Goal: Information Seeking & Learning: Learn about a topic

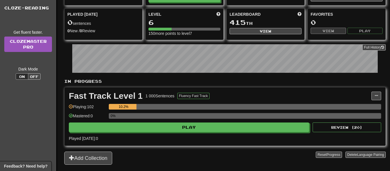
scroll to position [61, 0]
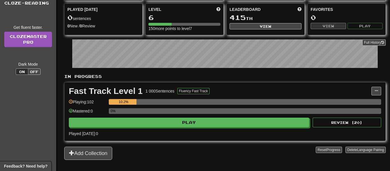
click at [243, 128] on div "Fast Track Level 1 1 000 Sentences Fluency Fast Track Manage Sentences Unpin fr…" at bounding box center [225, 111] width 321 height 58
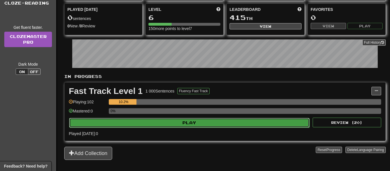
click at [244, 127] on button "Play" at bounding box center [189, 123] width 240 height 10
select select "**"
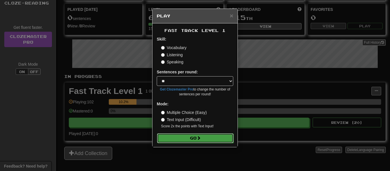
click at [229, 136] on button "Go" at bounding box center [195, 138] width 77 height 10
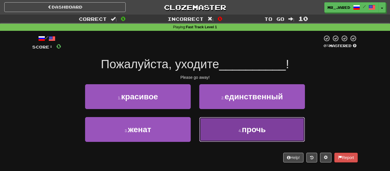
click at [213, 117] on button "4 . прочь" at bounding box center [252, 129] width 106 height 25
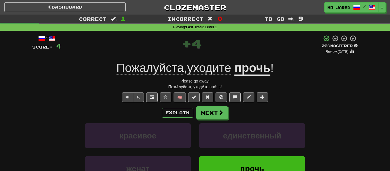
click at [188, 69] on span "Пожалуйста , уходите" at bounding box center [175, 68] width 118 height 14
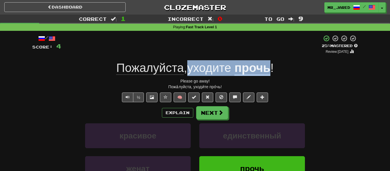
copy div "уходите прочь"
drag, startPoint x: 188, startPoint y: 70, endPoint x: 269, endPoint y: 74, distance: 81.5
click at [269, 74] on div "Пожалуйста , уходите прочь !" at bounding box center [194, 68] width 325 height 16
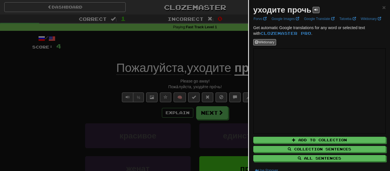
click at [209, 34] on div at bounding box center [195, 85] width 390 height 171
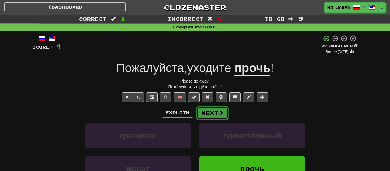
click at [218, 109] on button "Next" at bounding box center [212, 112] width 32 height 13
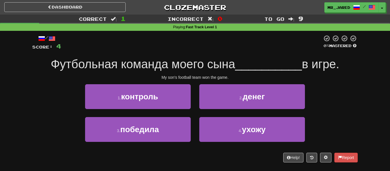
click at [199, 112] on div "2 . денег" at bounding box center [252, 100] width 114 height 33
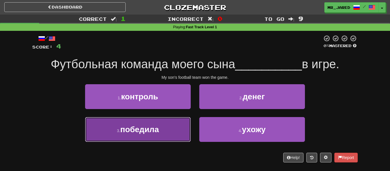
click at [157, 128] on span "победила" at bounding box center [139, 129] width 39 height 9
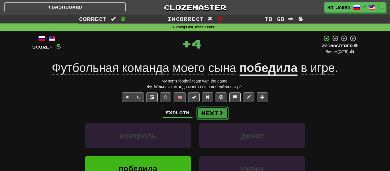
click at [210, 112] on button "Next" at bounding box center [212, 112] width 32 height 13
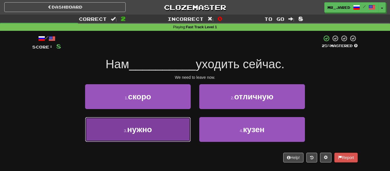
click at [171, 128] on button "3 . нужно" at bounding box center [138, 129] width 106 height 25
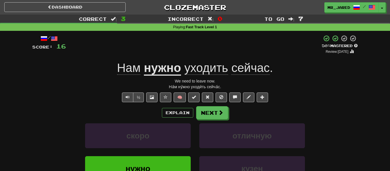
click at [208, 105] on div "/ Score: 16 + 8 50 % Mastered Review: [DATE] Нам нужно уходить сейчас . We need…" at bounding box center [194, 122] width 325 height 175
click at [209, 107] on button "Next" at bounding box center [212, 112] width 32 height 13
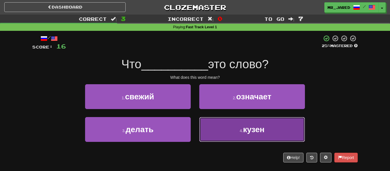
click at [209, 131] on button "4 . кузен" at bounding box center [252, 129] width 106 height 25
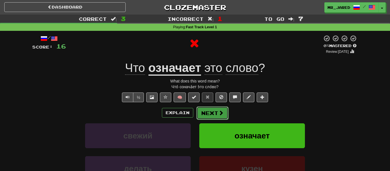
click at [211, 117] on button "Next" at bounding box center [212, 112] width 32 height 13
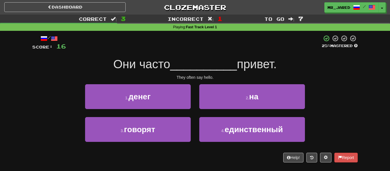
click at [193, 123] on div "3 . говорят" at bounding box center [138, 133] width 114 height 33
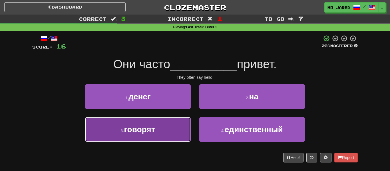
click at [189, 124] on button "3 . говорят" at bounding box center [138, 129] width 106 height 25
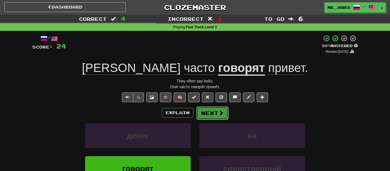
click at [211, 112] on button "Next" at bounding box center [212, 112] width 32 height 13
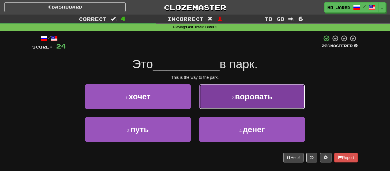
click at [220, 92] on button "2 . воровать" at bounding box center [252, 96] width 106 height 25
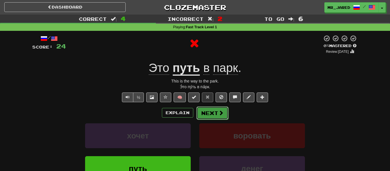
click at [213, 109] on button "Next" at bounding box center [212, 112] width 32 height 13
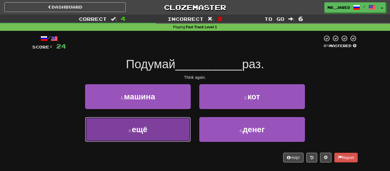
click at [176, 134] on button "3 . ещё" at bounding box center [138, 129] width 106 height 25
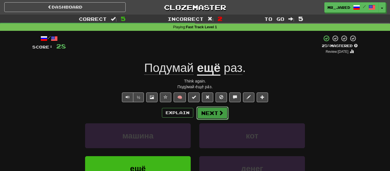
click at [216, 118] on button "Next" at bounding box center [212, 112] width 32 height 13
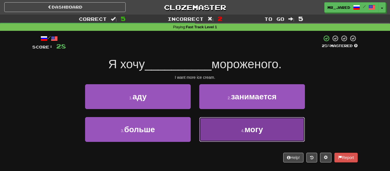
click at [224, 122] on button "4 . могу" at bounding box center [252, 129] width 106 height 25
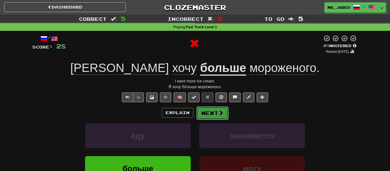
click at [223, 119] on button "Next" at bounding box center [212, 112] width 32 height 13
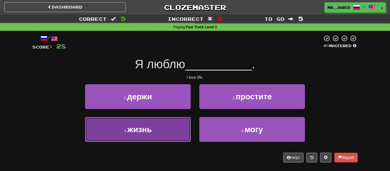
click at [169, 130] on button "3 . жизнь" at bounding box center [138, 129] width 106 height 25
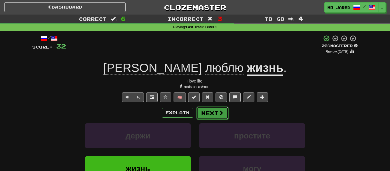
click at [217, 110] on button "Next" at bounding box center [212, 112] width 32 height 13
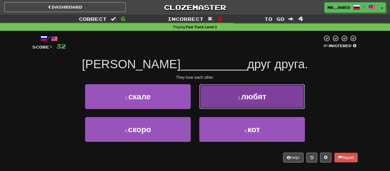
click at [231, 96] on button "2 . любят" at bounding box center [252, 96] width 106 height 25
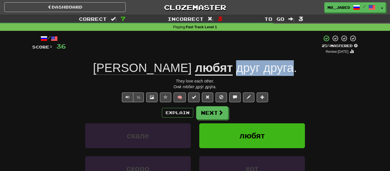
copy span "друг друга"
drag, startPoint x: 197, startPoint y: 69, endPoint x: 257, endPoint y: 66, distance: 60.0
click at [257, 66] on span "друг друга ." at bounding box center [265, 68] width 64 height 14
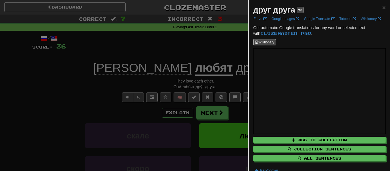
click at [209, 36] on div at bounding box center [195, 85] width 390 height 171
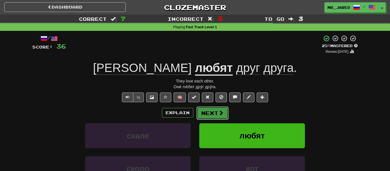
click at [214, 109] on button "Next" at bounding box center [212, 112] width 32 height 13
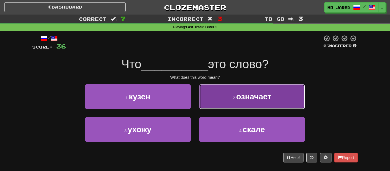
click at [219, 105] on button "2 . означает" at bounding box center [252, 96] width 106 height 25
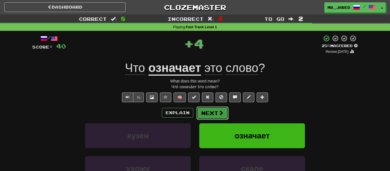
click at [216, 109] on button "Next" at bounding box center [212, 112] width 32 height 13
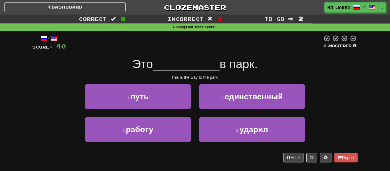
click at [183, 112] on div "1 . путь" at bounding box center [138, 100] width 114 height 33
click at [183, 111] on div "1 . путь" at bounding box center [138, 100] width 114 height 33
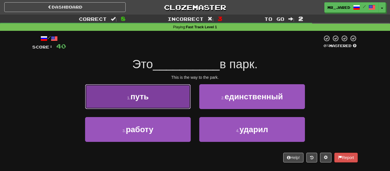
click at [184, 99] on button "1 . путь" at bounding box center [138, 96] width 106 height 25
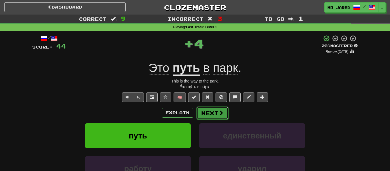
click at [202, 112] on button "Next" at bounding box center [212, 112] width 32 height 13
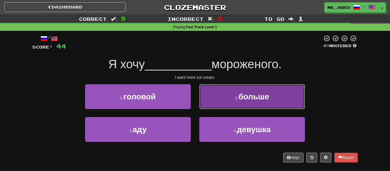
click at [218, 96] on button "2 . больше" at bounding box center [252, 96] width 106 height 25
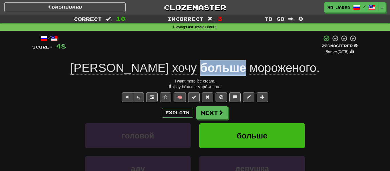
copy u "больше"
drag, startPoint x: 154, startPoint y: 68, endPoint x: 199, endPoint y: 73, distance: 45.4
click at [199, 73] on div "Я хочу больше мороженого ." at bounding box center [194, 68] width 325 height 16
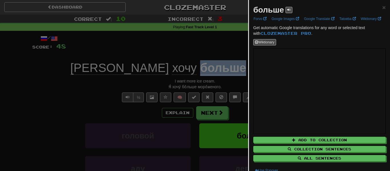
click at [222, 97] on div at bounding box center [195, 85] width 390 height 171
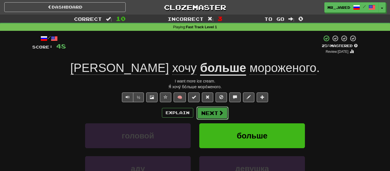
click at [221, 109] on button "Next" at bounding box center [212, 112] width 32 height 13
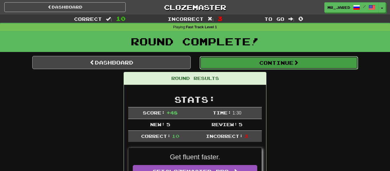
click at [219, 63] on button "Continue" at bounding box center [279, 62] width 158 height 13
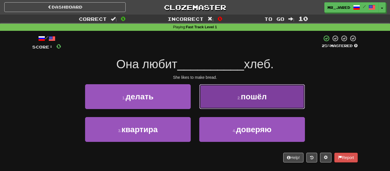
click at [236, 107] on button "2 . пошёл" at bounding box center [252, 96] width 106 height 25
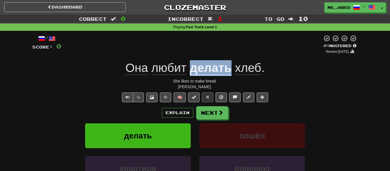
copy u "делать"
drag, startPoint x: 189, startPoint y: 67, endPoint x: 230, endPoint y: 74, distance: 41.1
click at [230, 74] on div "Она любит делать хлеб ." at bounding box center [194, 68] width 325 height 16
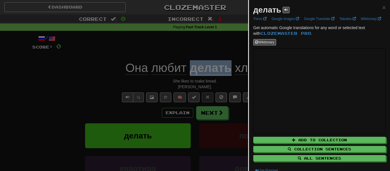
click at [212, 48] on div at bounding box center [195, 85] width 390 height 171
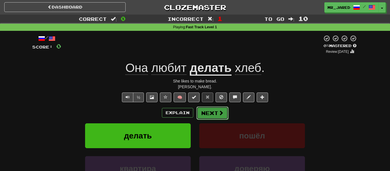
click at [216, 111] on button "Next" at bounding box center [212, 112] width 32 height 13
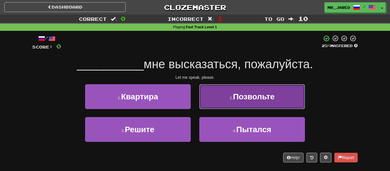
click at [214, 97] on button "2 . Позвольте" at bounding box center [252, 96] width 106 height 25
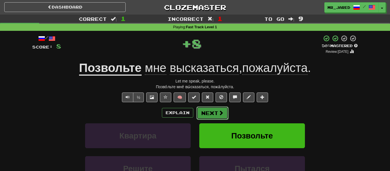
click at [213, 111] on button "Next" at bounding box center [212, 112] width 32 height 13
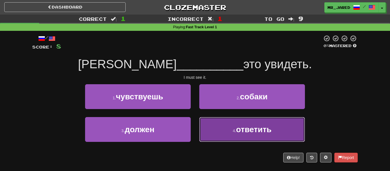
click at [224, 131] on button "4 . ответить" at bounding box center [252, 129] width 106 height 25
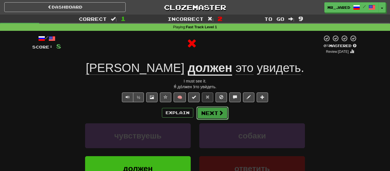
click at [220, 115] on span at bounding box center [220, 112] width 5 height 5
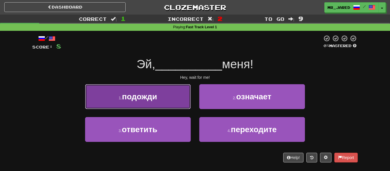
click at [190, 106] on button "1 . подожди" at bounding box center [138, 96] width 106 height 25
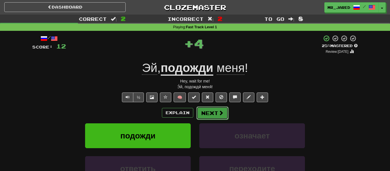
click at [202, 113] on button "Next" at bounding box center [212, 112] width 32 height 13
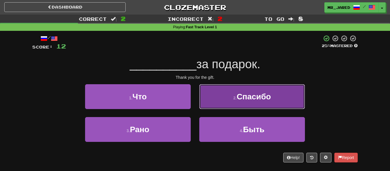
click at [206, 106] on button "2 . [GEOGRAPHIC_DATA]" at bounding box center [252, 96] width 106 height 25
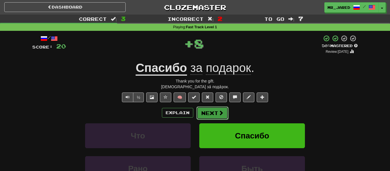
click at [208, 109] on button "Next" at bounding box center [212, 112] width 32 height 13
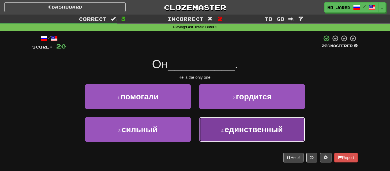
click at [218, 129] on button "4 . единственный" at bounding box center [252, 129] width 106 height 25
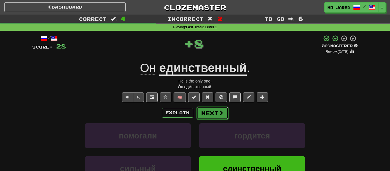
click at [217, 116] on button "Next" at bounding box center [212, 112] width 32 height 13
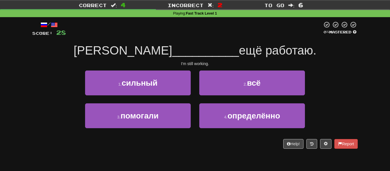
scroll to position [13, 0]
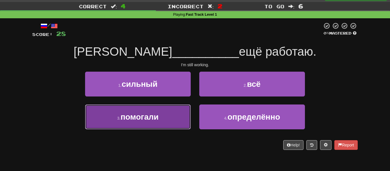
click at [188, 115] on button "3 . помогали" at bounding box center [138, 116] width 106 height 25
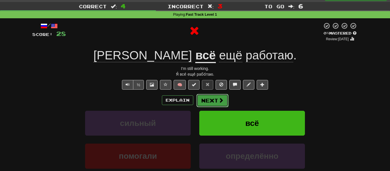
click at [211, 97] on button "Next" at bounding box center [212, 100] width 32 height 13
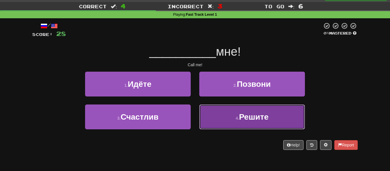
click at [214, 115] on button "4 . Решите" at bounding box center [252, 116] width 106 height 25
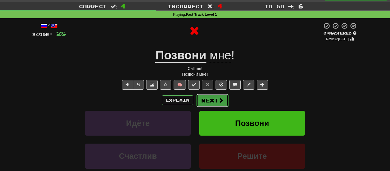
click at [212, 100] on button "Next" at bounding box center [212, 100] width 32 height 13
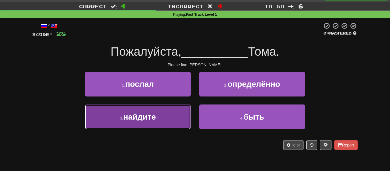
click at [187, 110] on button "3 . найдите" at bounding box center [138, 116] width 106 height 25
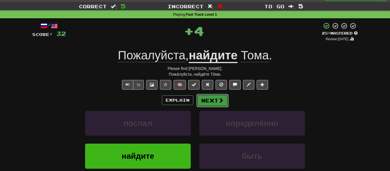
click at [199, 106] on button "Next" at bounding box center [212, 100] width 32 height 13
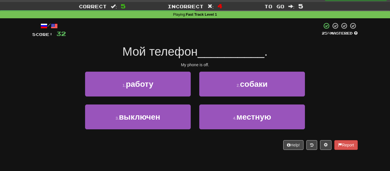
click at [192, 110] on div "3 . выключен" at bounding box center [138, 120] width 114 height 33
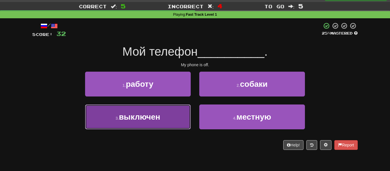
click at [187, 112] on button "3 . выключен" at bounding box center [138, 116] width 106 height 25
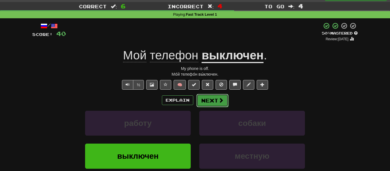
click at [198, 105] on button "Next" at bounding box center [212, 100] width 32 height 13
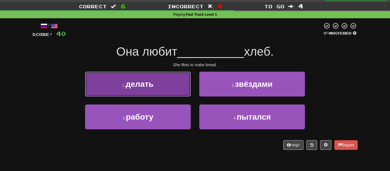
click at [183, 86] on button "1 . делать" at bounding box center [138, 84] width 106 height 25
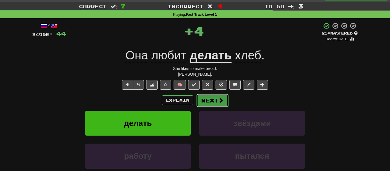
click at [198, 97] on button "Next" at bounding box center [212, 100] width 32 height 13
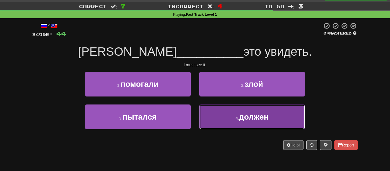
click at [206, 106] on button "4 . должен" at bounding box center [252, 116] width 106 height 25
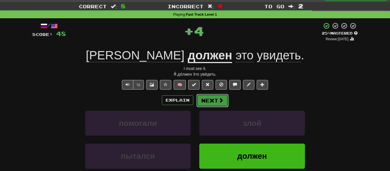
click at [206, 104] on button "Next" at bounding box center [212, 100] width 32 height 13
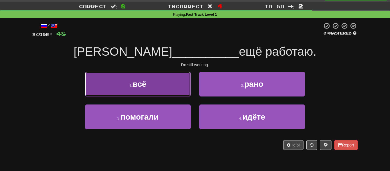
click at [184, 84] on button "1 . всё" at bounding box center [138, 84] width 106 height 25
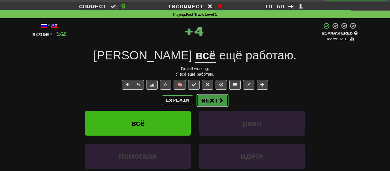
click at [206, 94] on button "Next" at bounding box center [212, 100] width 32 height 13
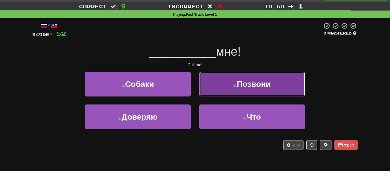
click at [199, 94] on button "2 . Позвони" at bounding box center [252, 84] width 106 height 25
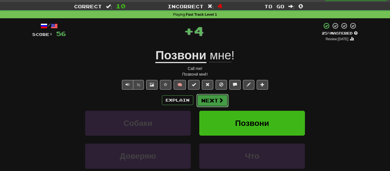
click at [207, 102] on button "Next" at bounding box center [212, 100] width 32 height 13
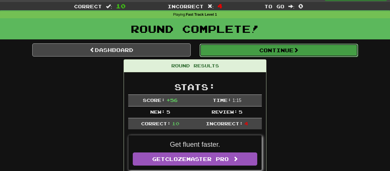
click at [233, 53] on button "Continue" at bounding box center [279, 50] width 158 height 13
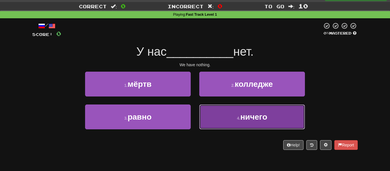
click at [232, 120] on button "4 . ничего" at bounding box center [252, 116] width 106 height 25
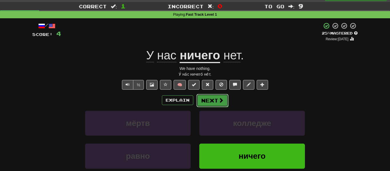
click at [214, 106] on button "Next" at bounding box center [212, 100] width 32 height 13
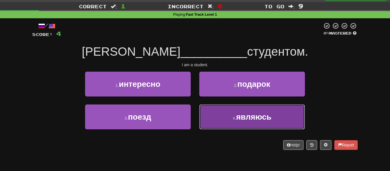
click at [218, 109] on button "4 . являюсь" at bounding box center [252, 116] width 106 height 25
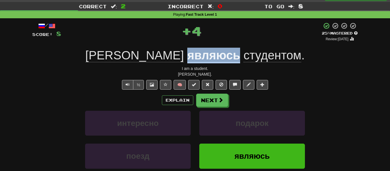
copy u "являюсь"
drag, startPoint x: 196, startPoint y: 59, endPoint x: 144, endPoint y: 58, distance: 52.2
click at [144, 58] on div "Я являюсь студентом ." at bounding box center [194, 56] width 325 height 16
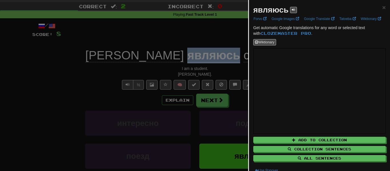
click at [211, 51] on div at bounding box center [195, 85] width 390 height 171
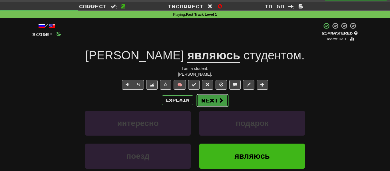
click at [206, 106] on button "Next" at bounding box center [212, 100] width 32 height 13
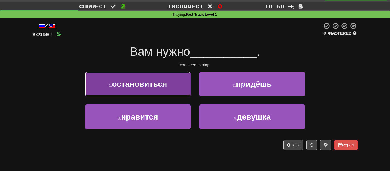
click at [189, 94] on button "1 . остановиться" at bounding box center [138, 84] width 106 height 25
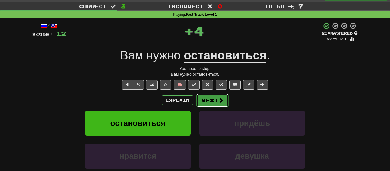
click at [209, 100] on button "Next" at bounding box center [212, 100] width 32 height 13
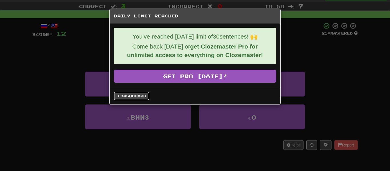
click at [143, 95] on link "Dashboard" at bounding box center [131, 96] width 35 height 9
